Goal: Task Accomplishment & Management: Manage account settings

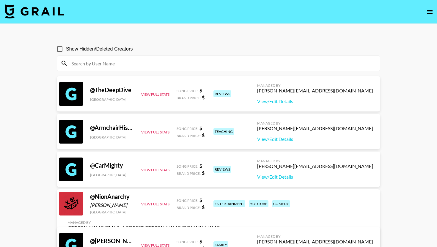
click at [435, 10] on button "open drawer" at bounding box center [430, 12] width 12 height 12
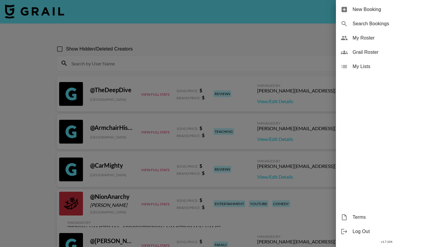
click at [379, 41] on span "My Roster" at bounding box center [393, 38] width 80 height 7
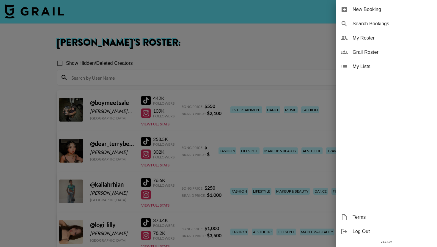
click at [226, 107] on div at bounding box center [218, 123] width 437 height 247
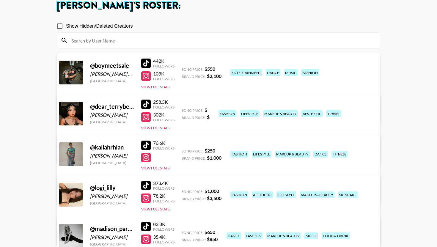
scroll to position [40, 0]
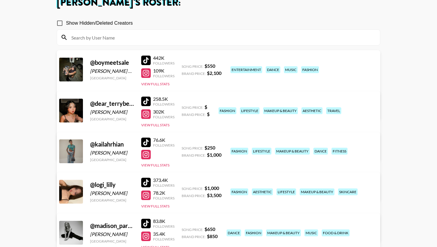
click at [221, 188] on link "View/Edit Details" at bounding box center [144, 191] width 153 height 6
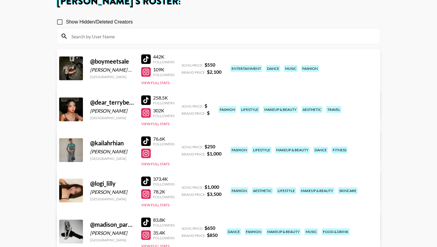
scroll to position [0, 0]
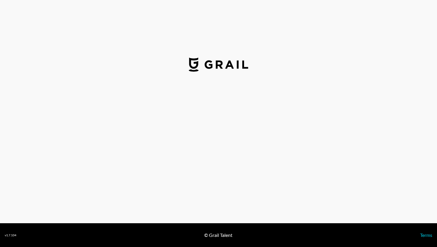
select select "USD"
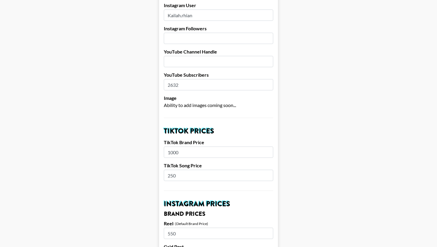
scroll to position [102, 0]
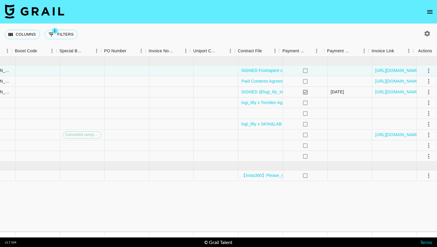
scroll to position [0, 822]
click at [283, 36] on div "Columns 1 Filters + Booking" at bounding box center [218, 34] width 437 height 21
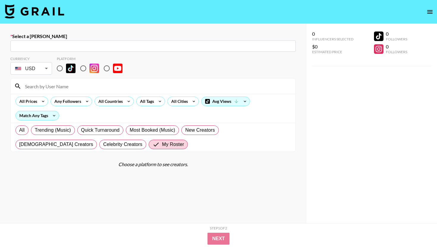
click at [23, 10] on img at bounding box center [35, 11] width 60 height 14
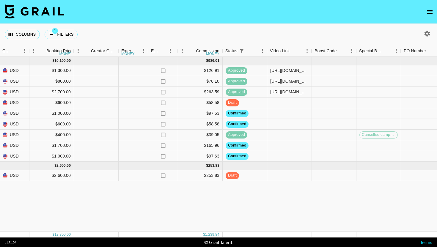
scroll to position [0, 526]
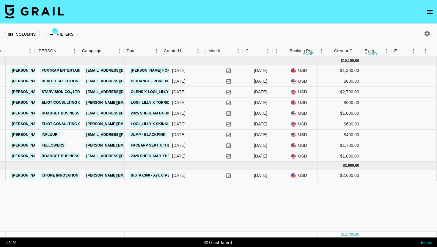
scroll to position [0, 224]
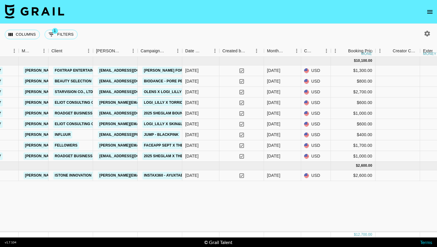
click at [158, 103] on link "Logi_lilly x Torriden" at bounding box center [166, 102] width 47 height 7
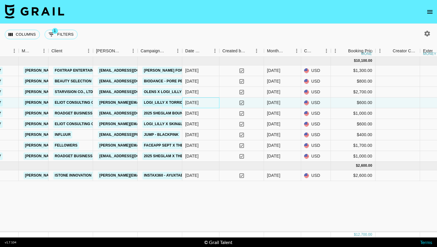
click at [209, 102] on div "[DATE]" at bounding box center [200, 103] width 37 height 11
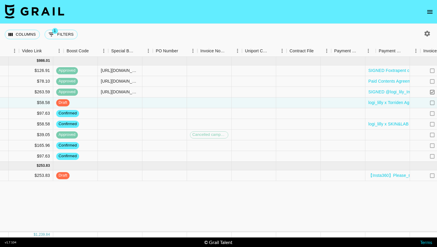
scroll to position [0, 826]
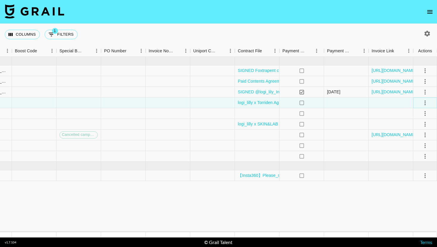
click at [421, 103] on button "select merge strategy" at bounding box center [426, 103] width 10 height 10
click at [412, 158] on div "Approve" at bounding box center [413, 158] width 18 height 7
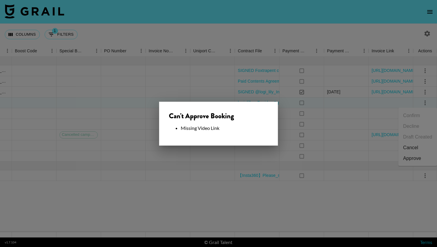
click at [195, 164] on div at bounding box center [218, 123] width 437 height 247
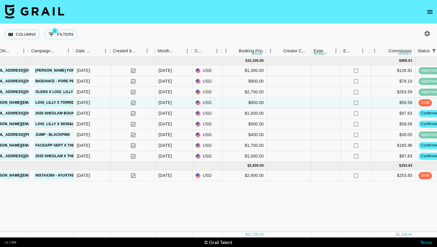
scroll to position [0, 329]
